Goal: Task Accomplishment & Management: Manage account settings

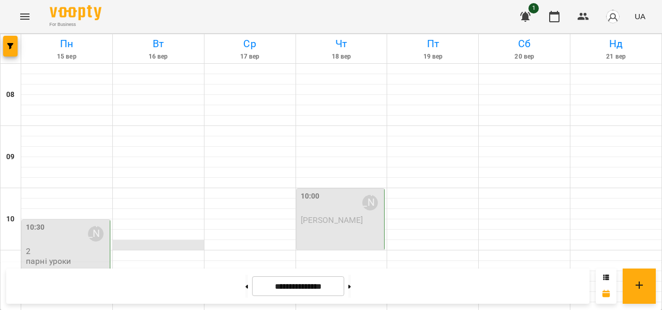
scroll to position [27, 0]
click at [70, 246] on p "2" at bounding box center [67, 250] width 82 height 9
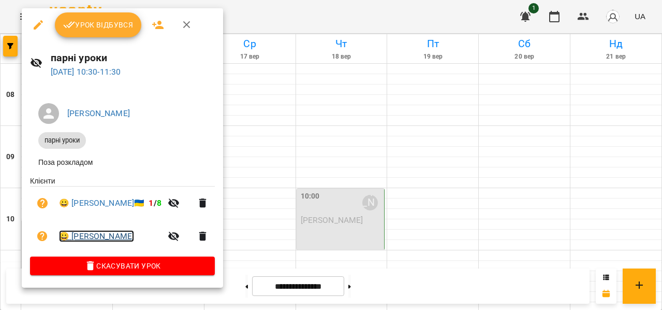
click at [76, 238] on link "😀 Яна" at bounding box center [96, 236] width 75 height 12
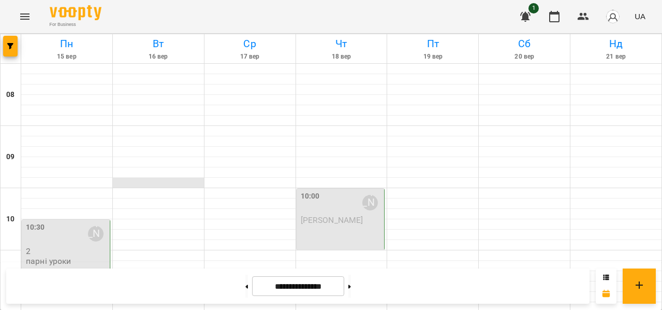
scroll to position [66, 0]
click at [77, 222] on div "10:30 Канавченко Валерія Юріївна" at bounding box center [67, 234] width 82 height 24
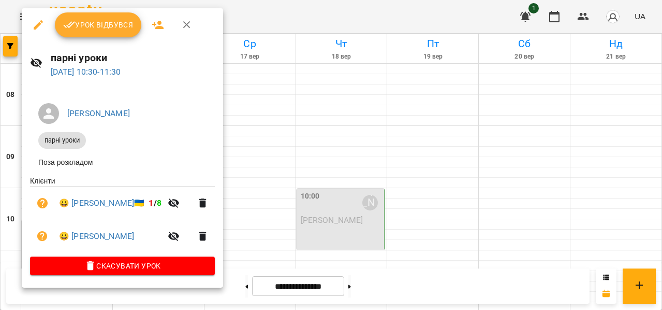
click at [99, 23] on span "Урок відбувся" at bounding box center [98, 25] width 70 height 12
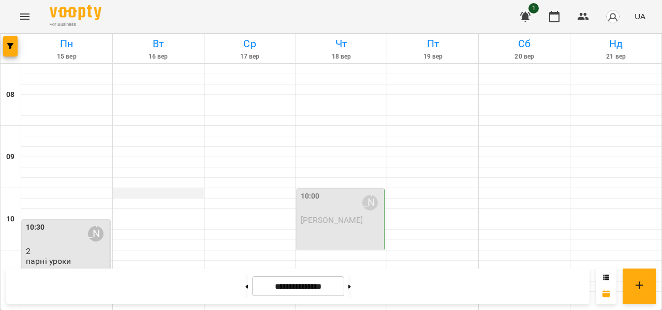
scroll to position [87, 0]
